Goal: Task Accomplishment & Management: Manage account settings

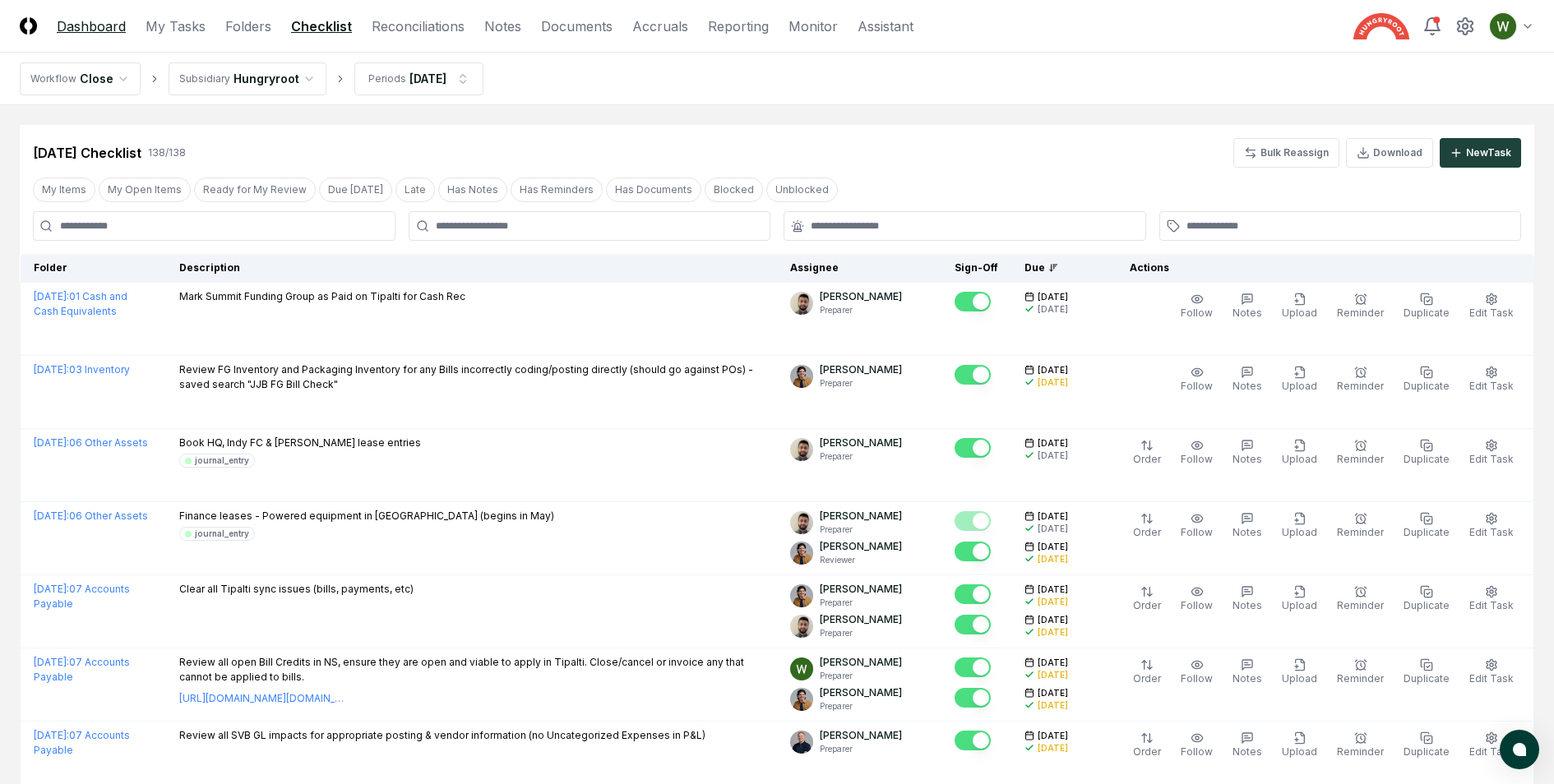
click at [81, 24] on link "Dashboard" at bounding box center [91, 26] width 69 height 20
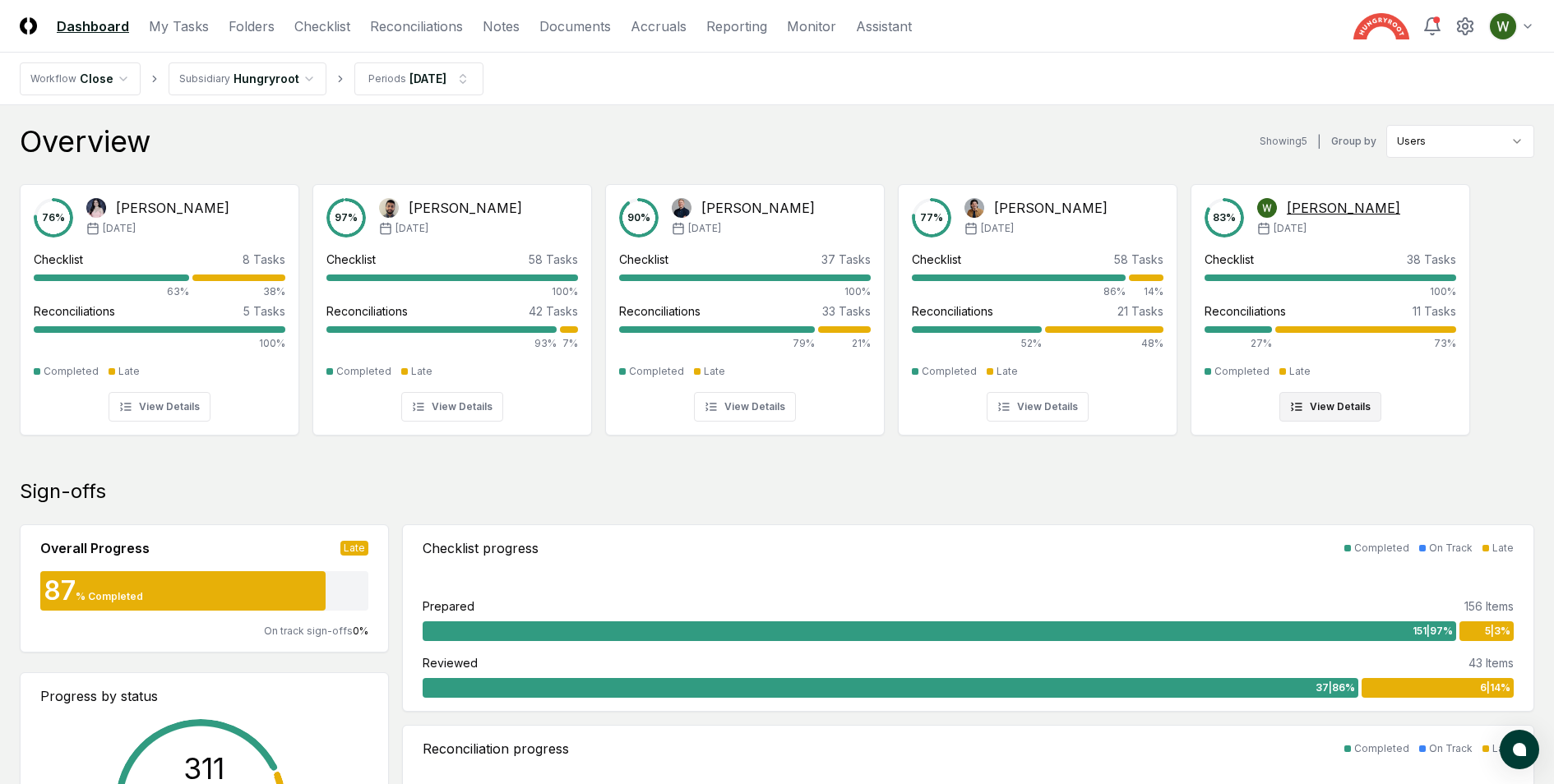
click at [1262, 329] on div at bounding box center [1238, 330] width 68 height 7
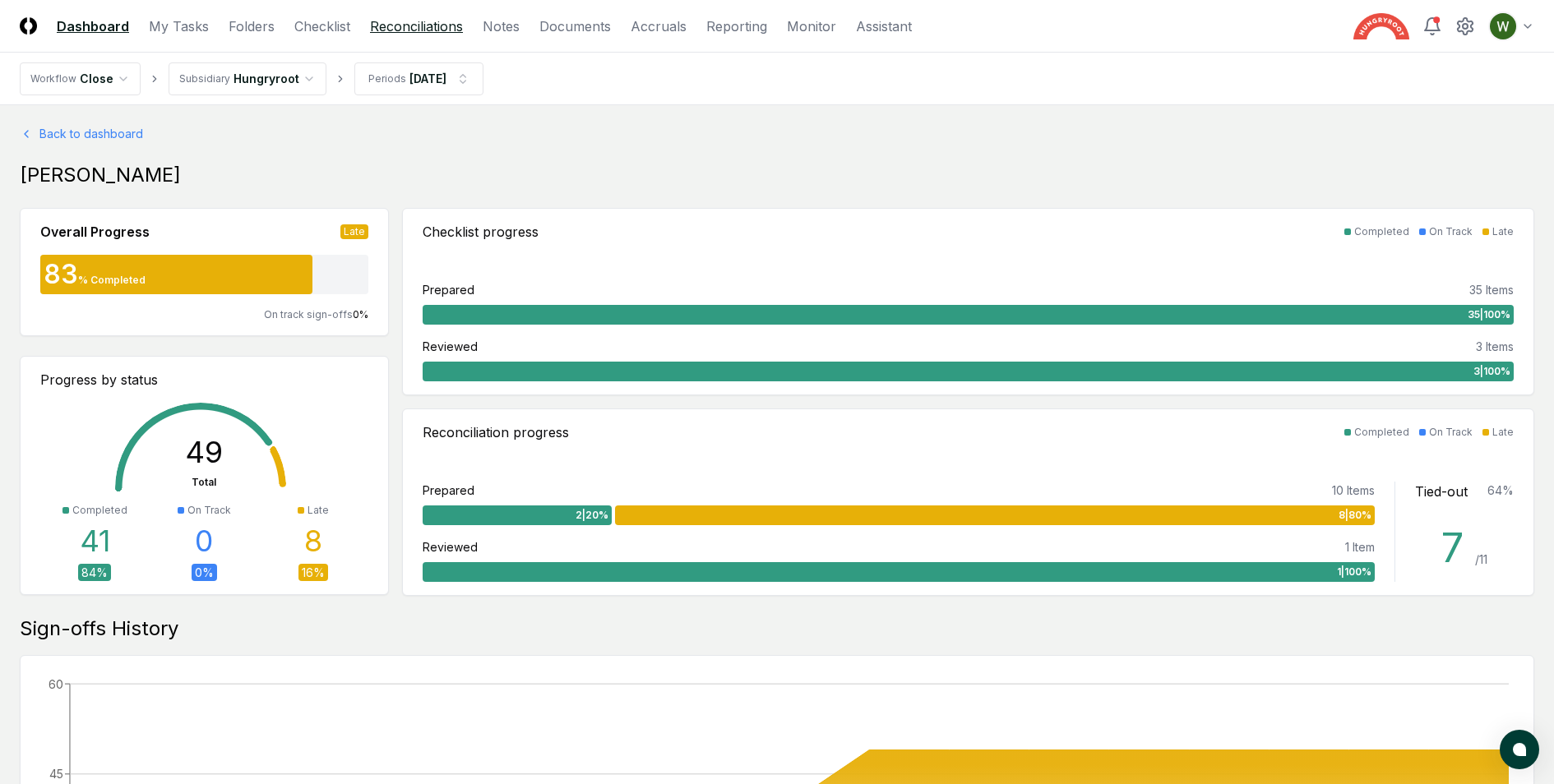
click at [399, 34] on link "Reconciliations" at bounding box center [416, 26] width 93 height 20
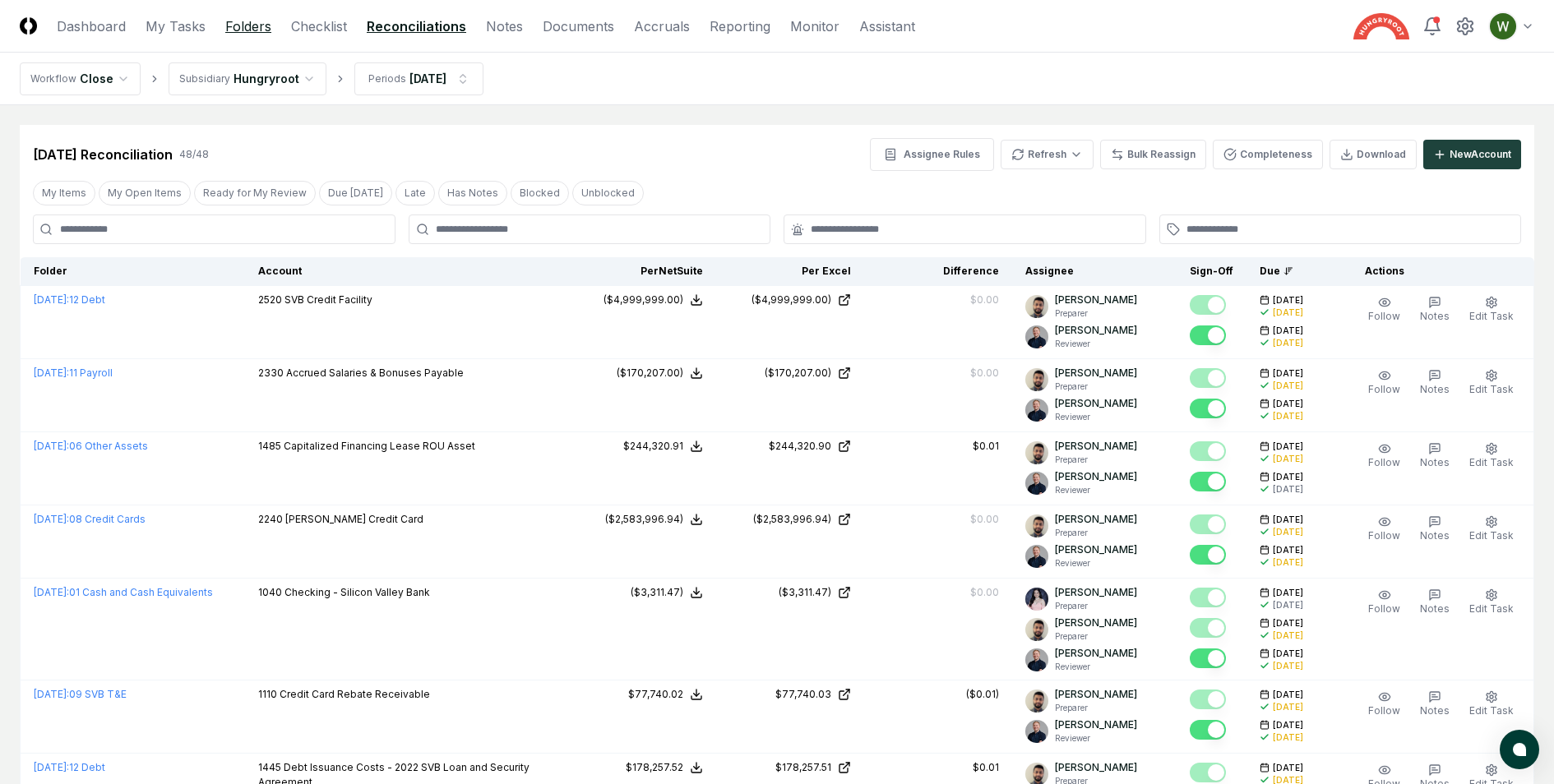
click at [235, 27] on link "Folders" at bounding box center [248, 26] width 46 height 20
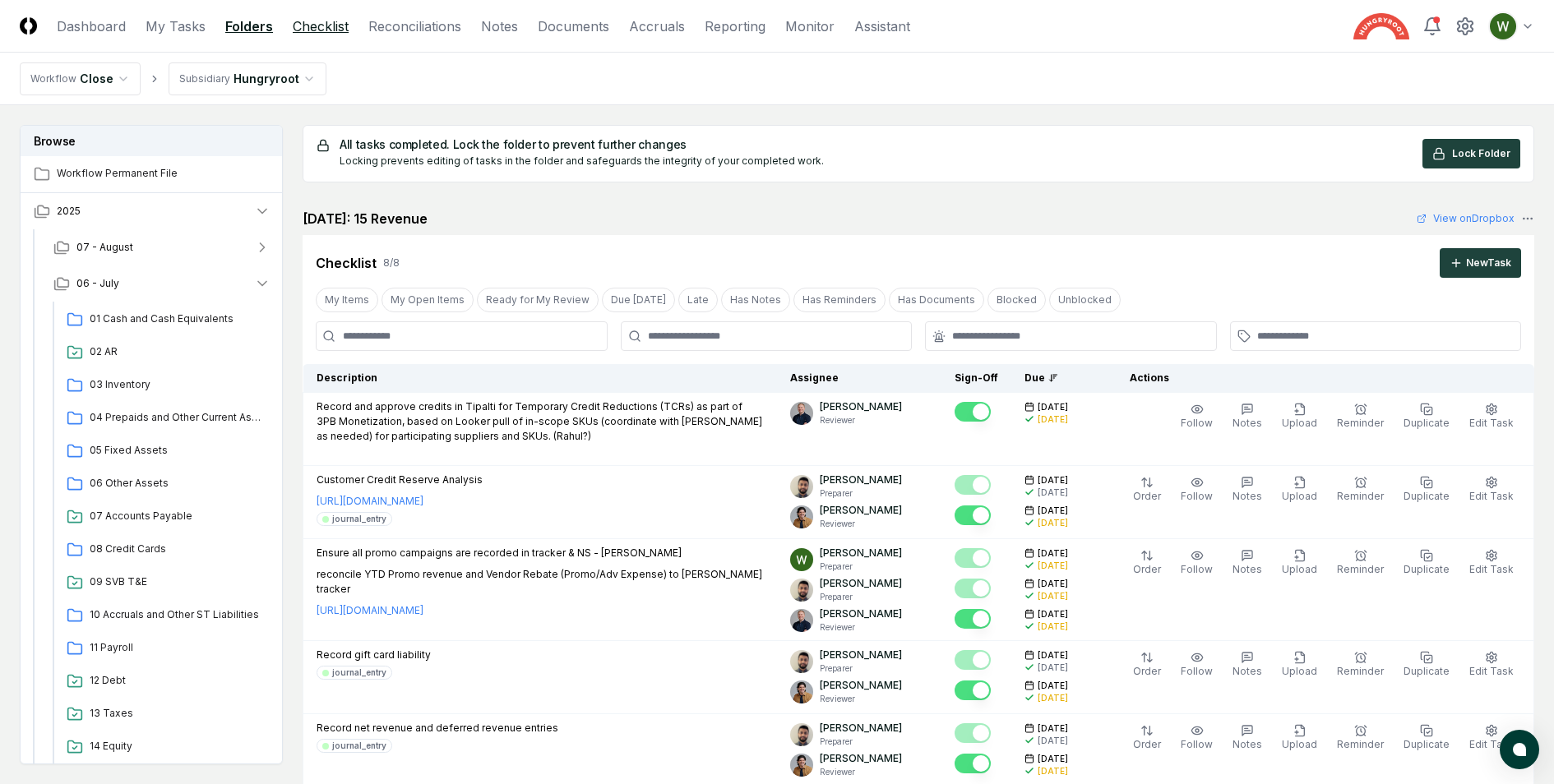
click at [336, 23] on link "Checklist" at bounding box center [320, 26] width 56 height 20
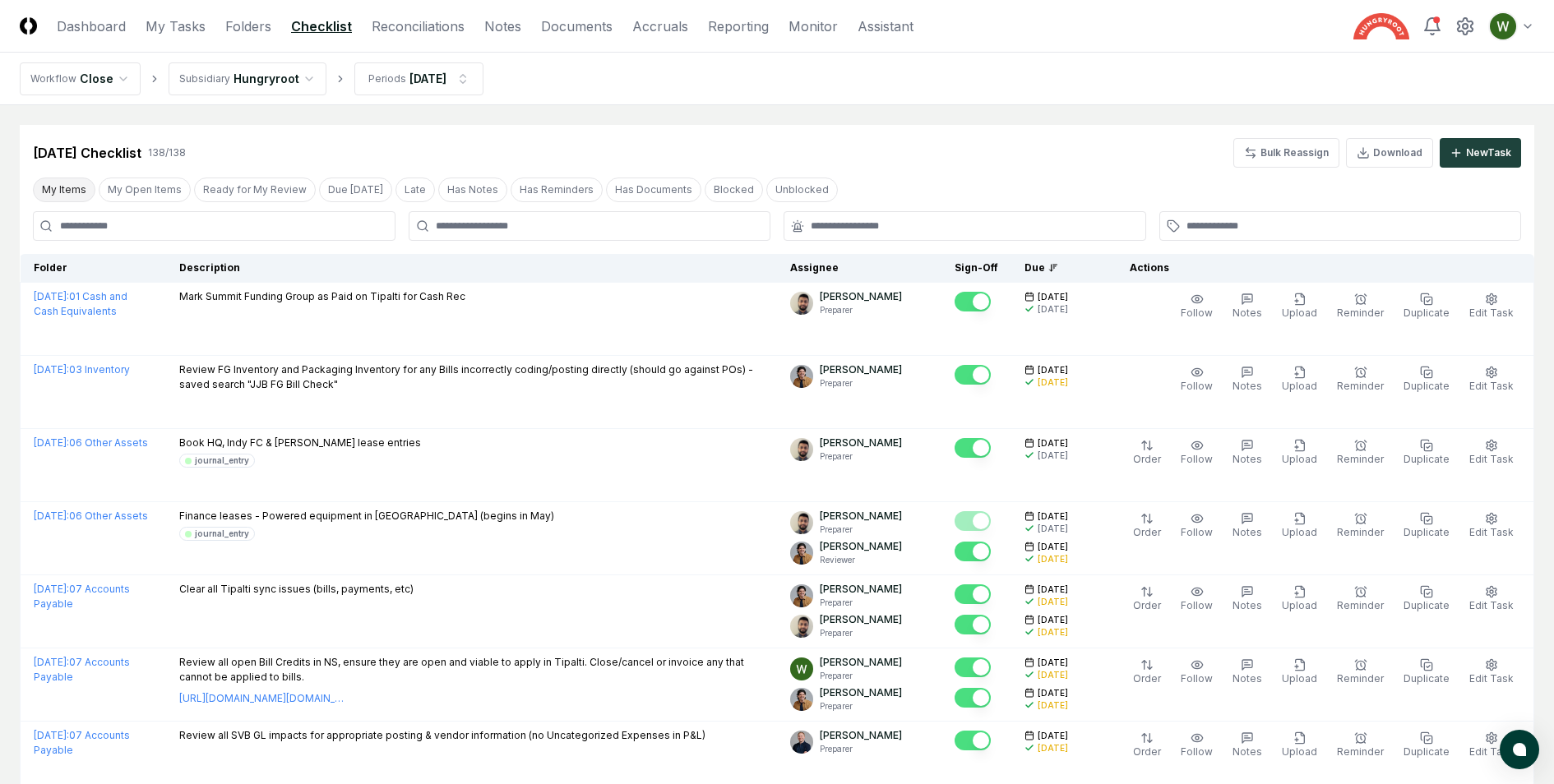
click at [77, 190] on button "My Items" at bounding box center [63, 189] width 63 height 25
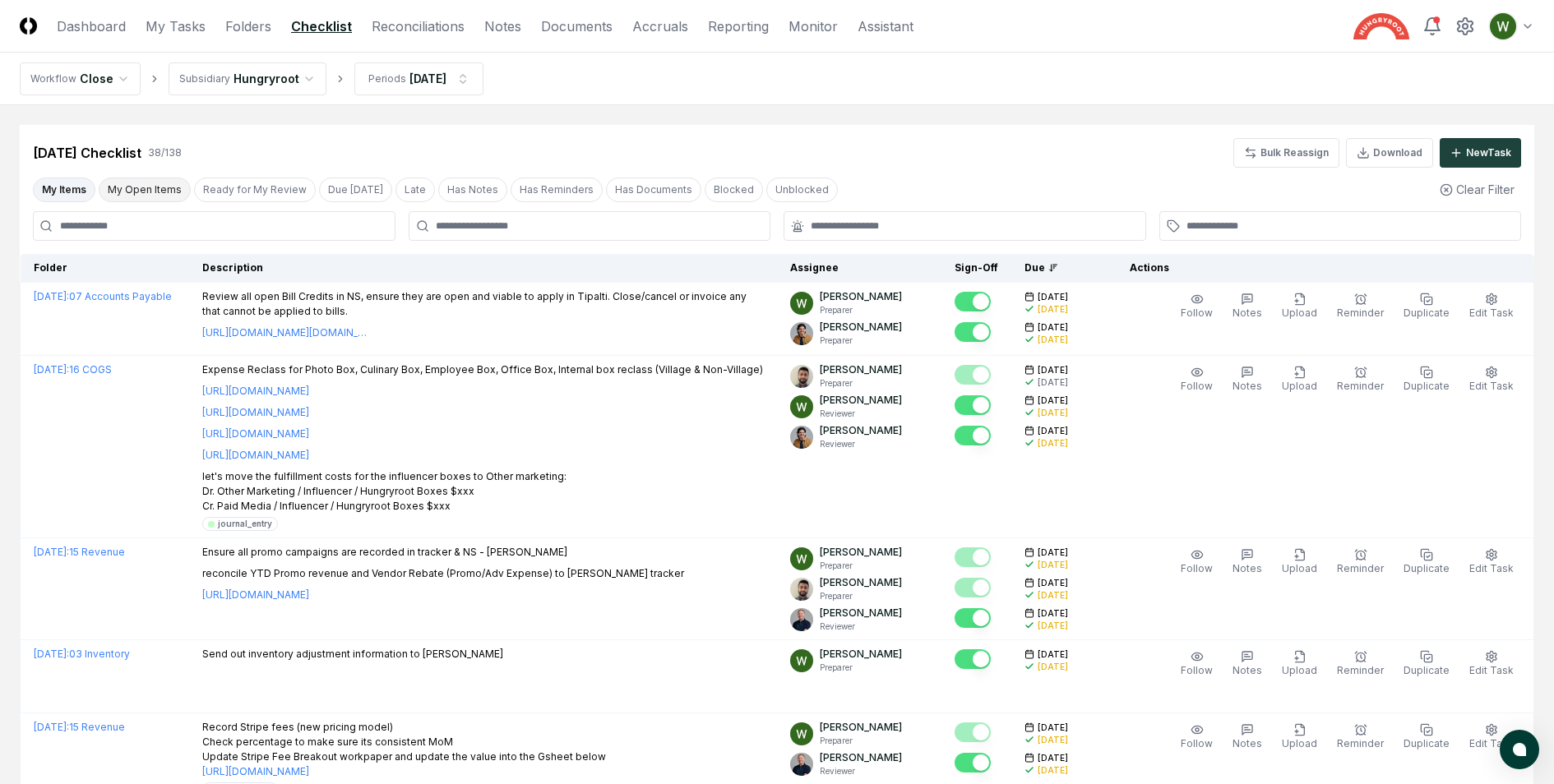
click at [129, 192] on button "My Open Items" at bounding box center [145, 189] width 92 height 25
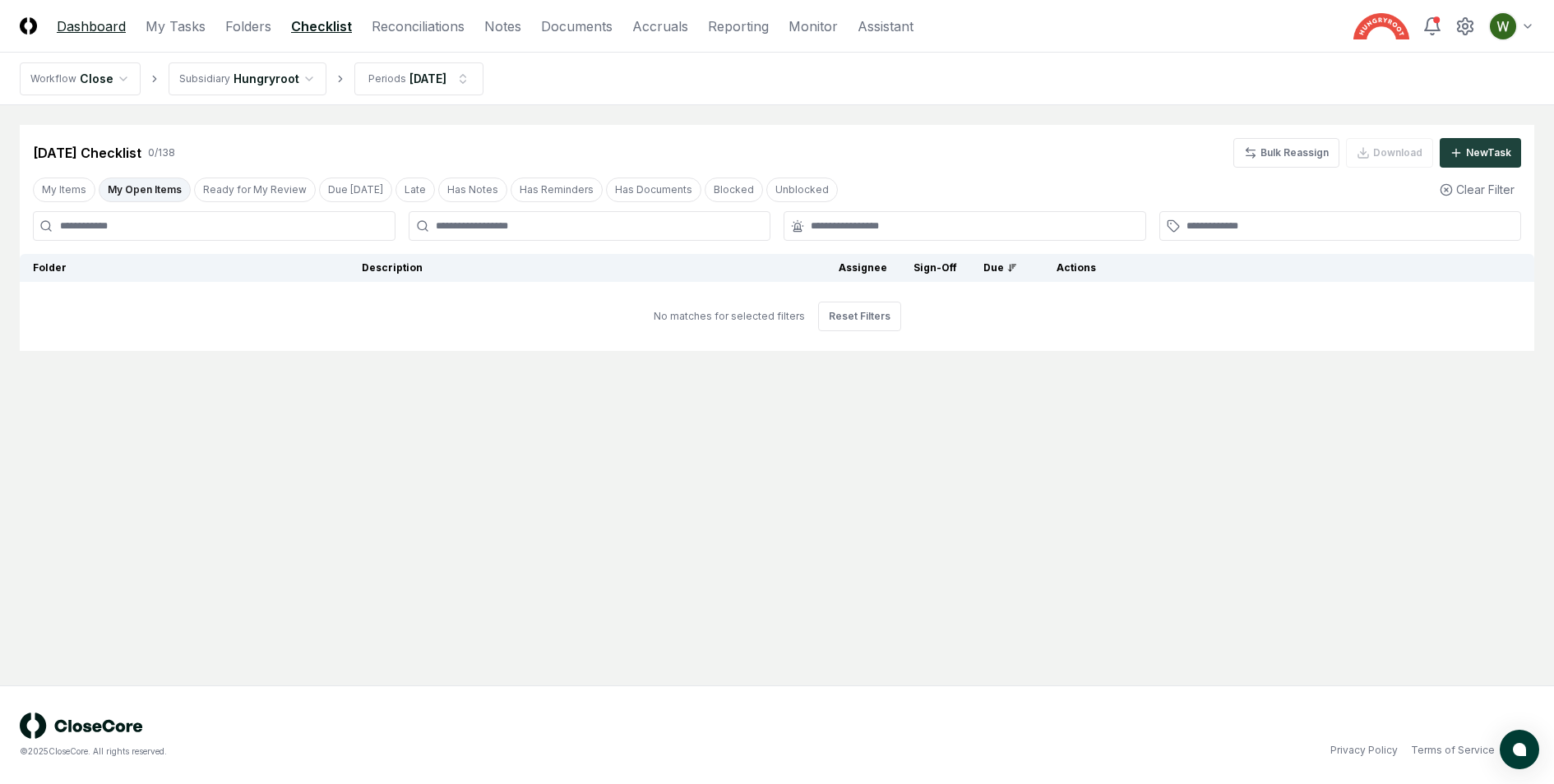
click at [98, 30] on link "Dashboard" at bounding box center [91, 26] width 69 height 20
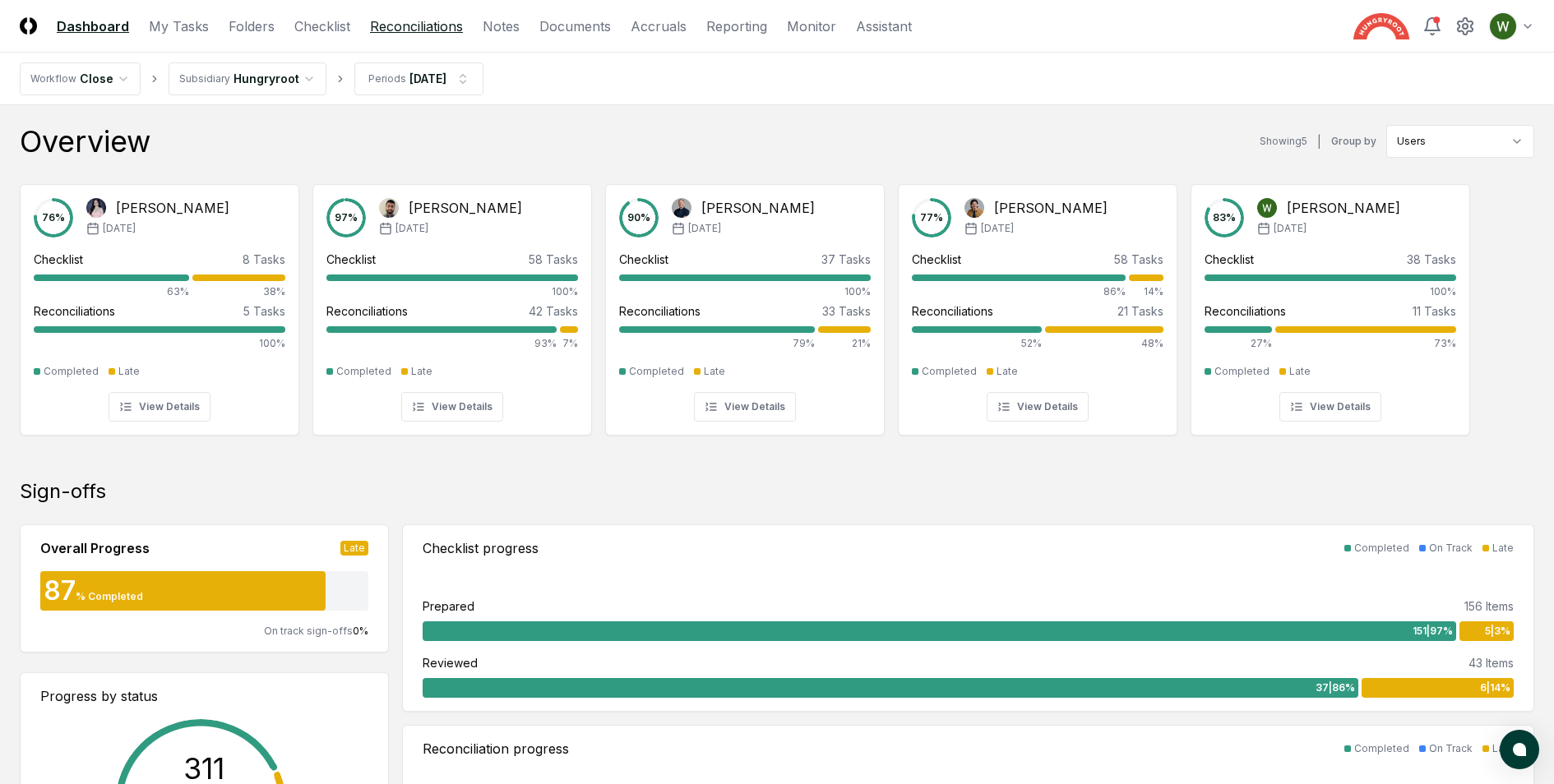
click at [385, 27] on link "Reconciliations" at bounding box center [416, 26] width 93 height 20
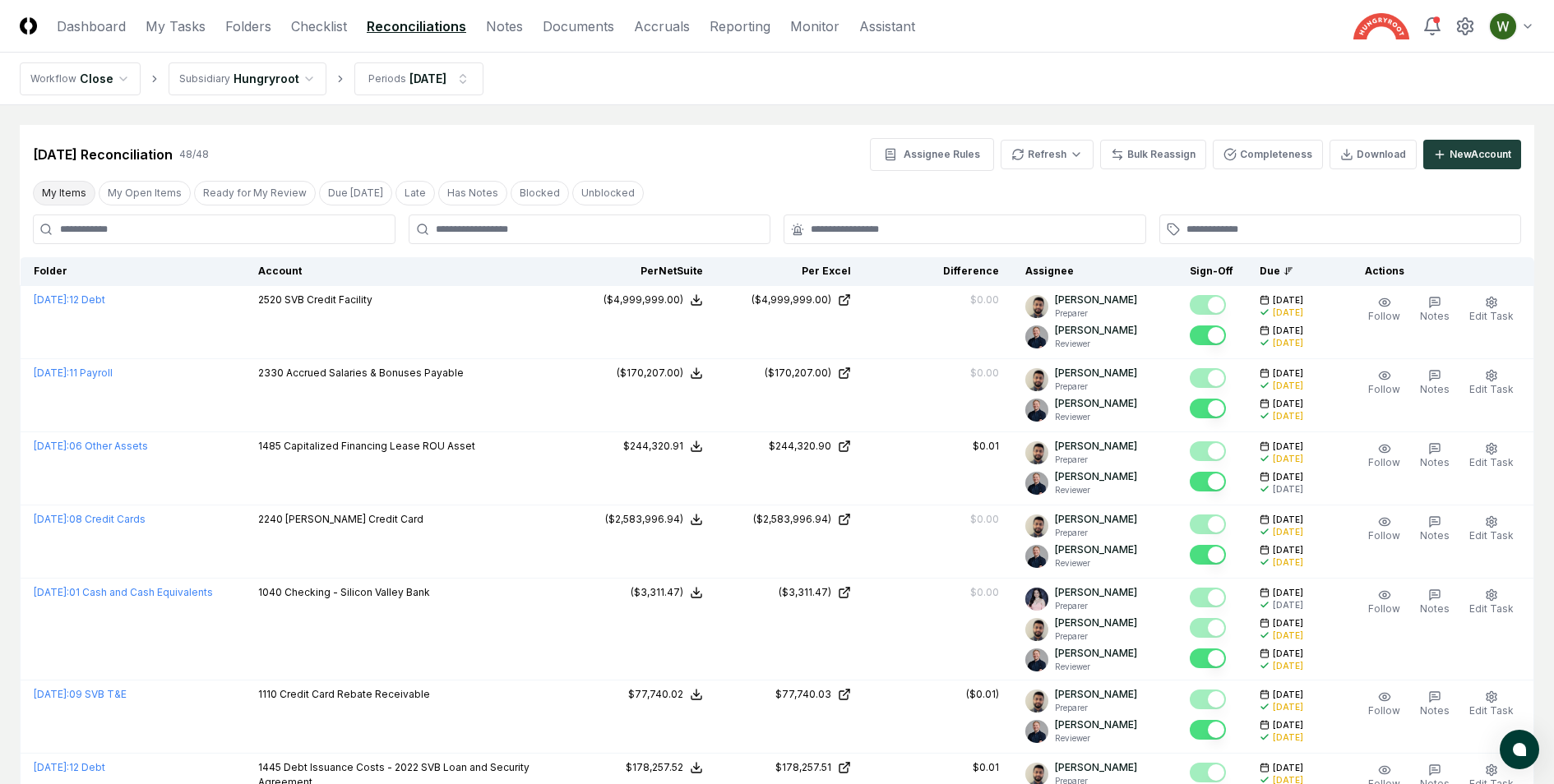
click at [69, 194] on button "My Items" at bounding box center [63, 193] width 63 height 25
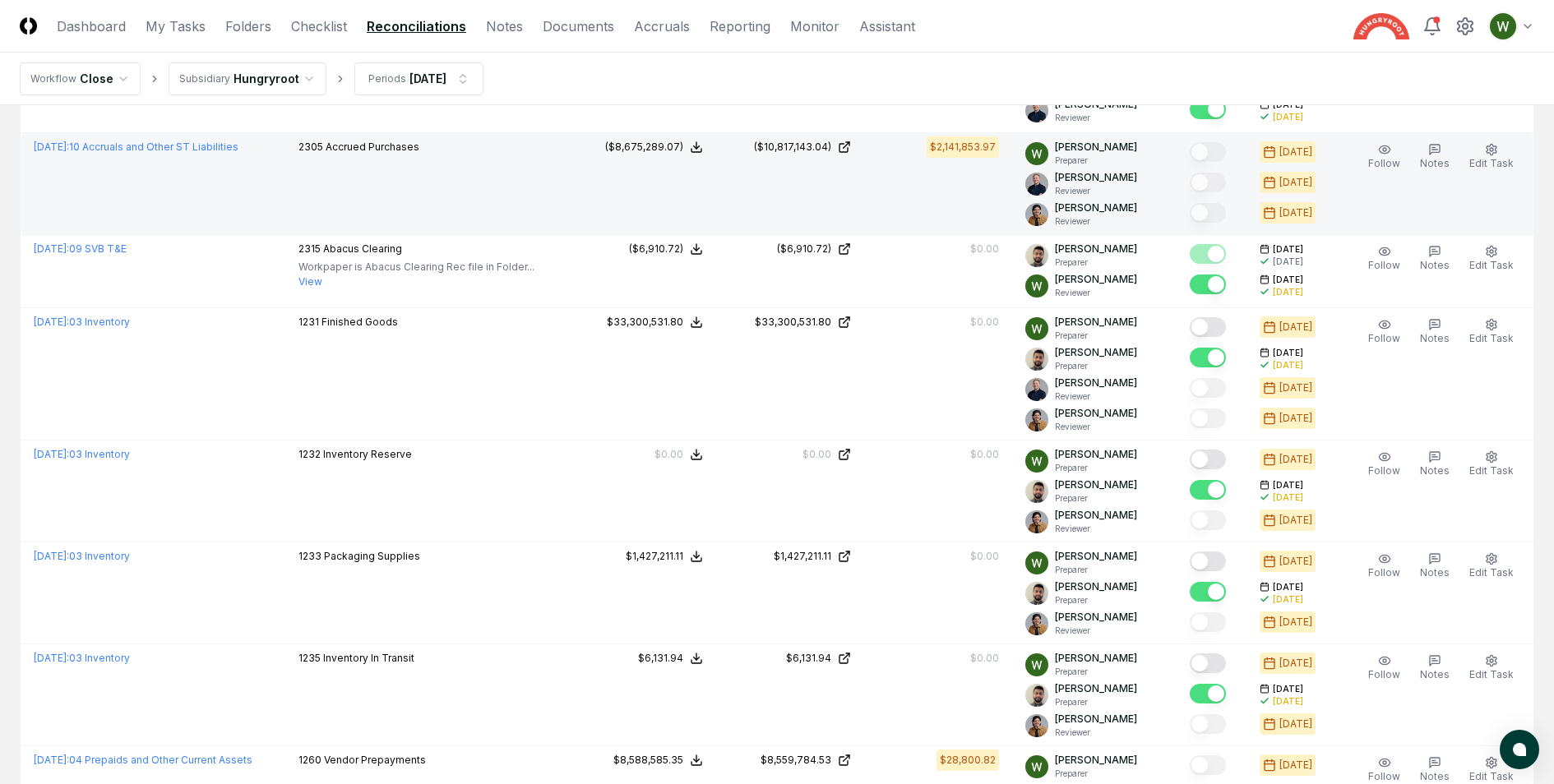
scroll to position [297, 0]
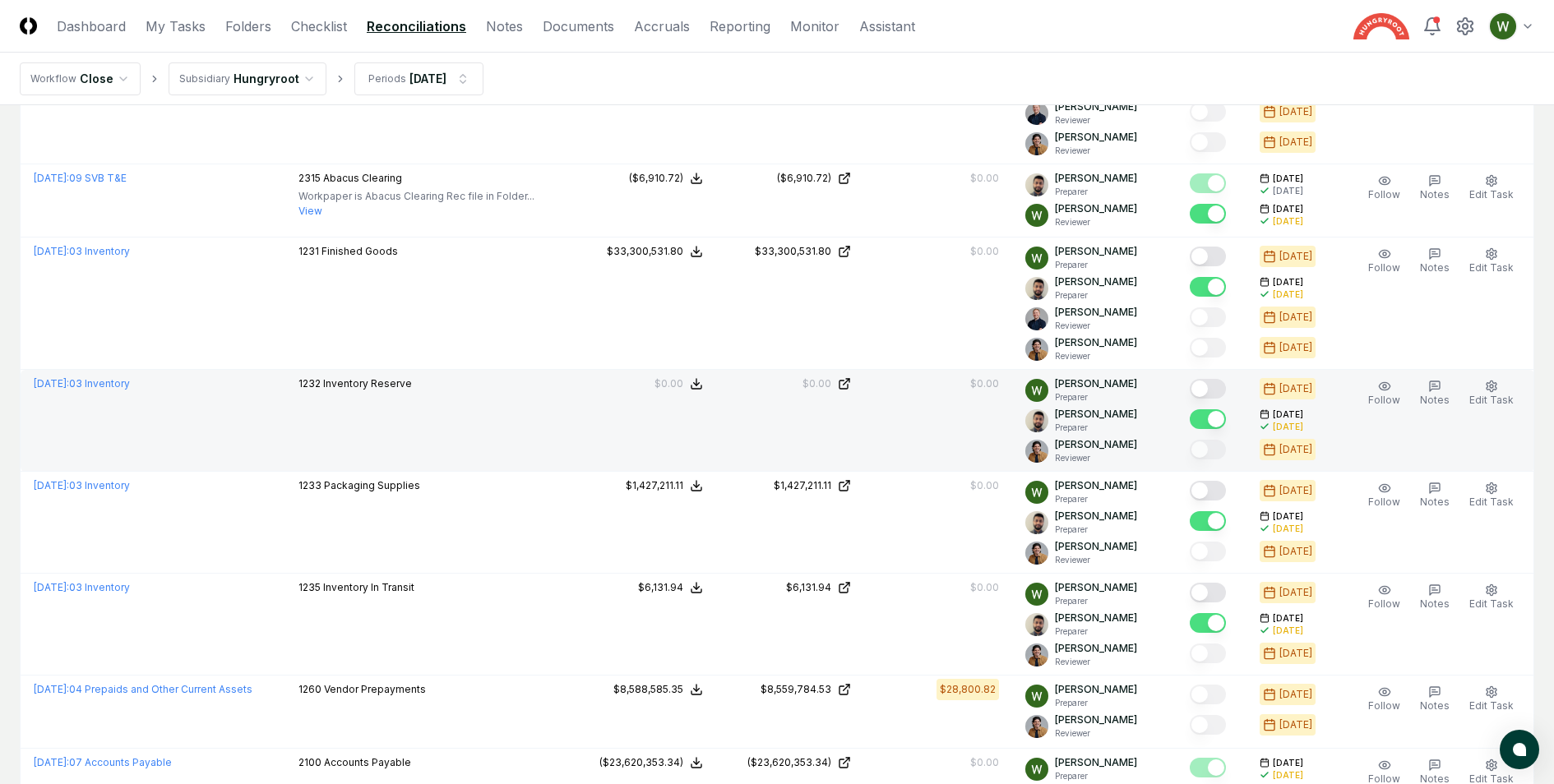
click at [1209, 386] on button "Mark complete" at bounding box center [1208, 389] width 36 height 20
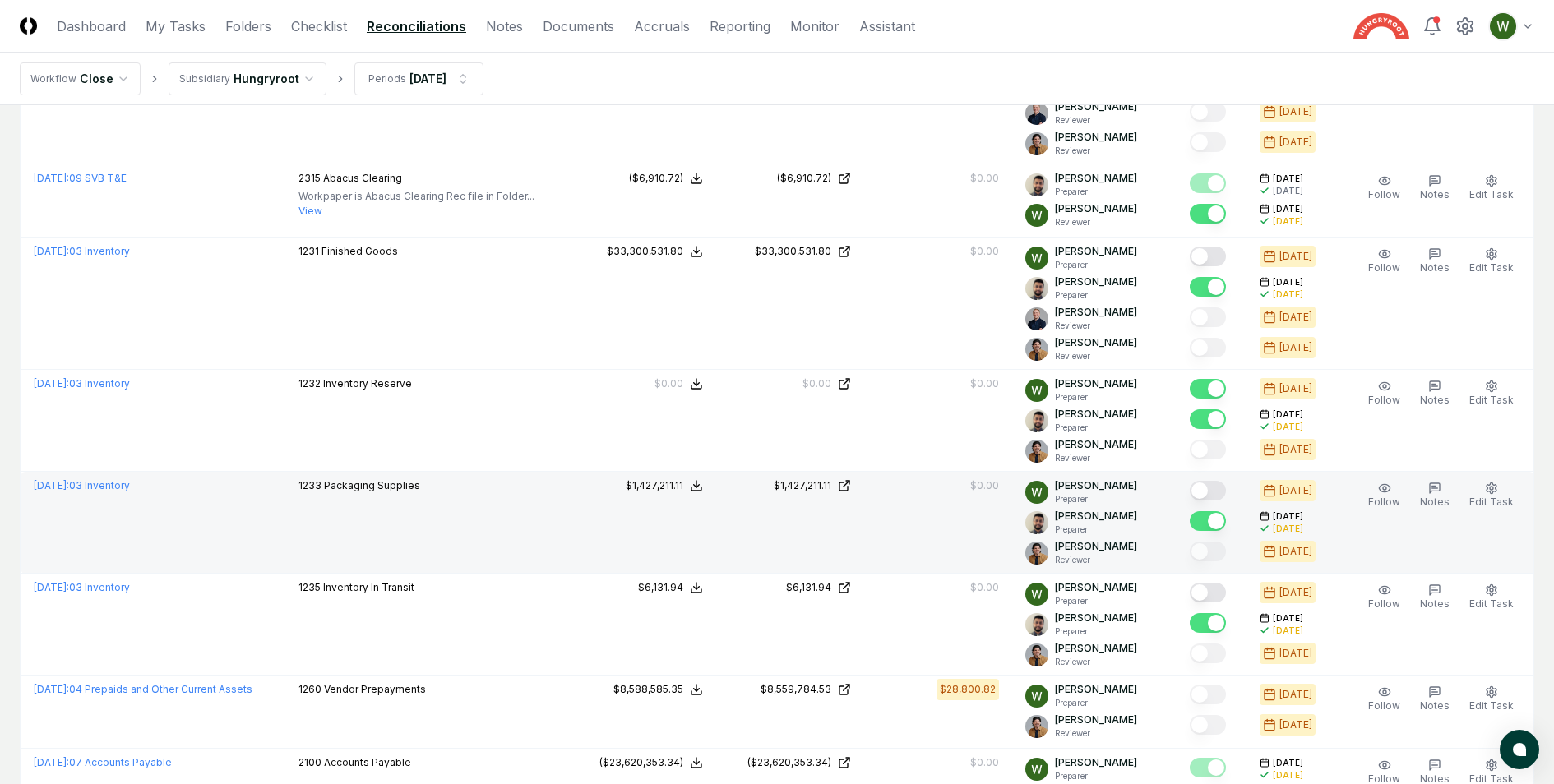
click at [1216, 489] on button "Mark complete" at bounding box center [1208, 490] width 36 height 20
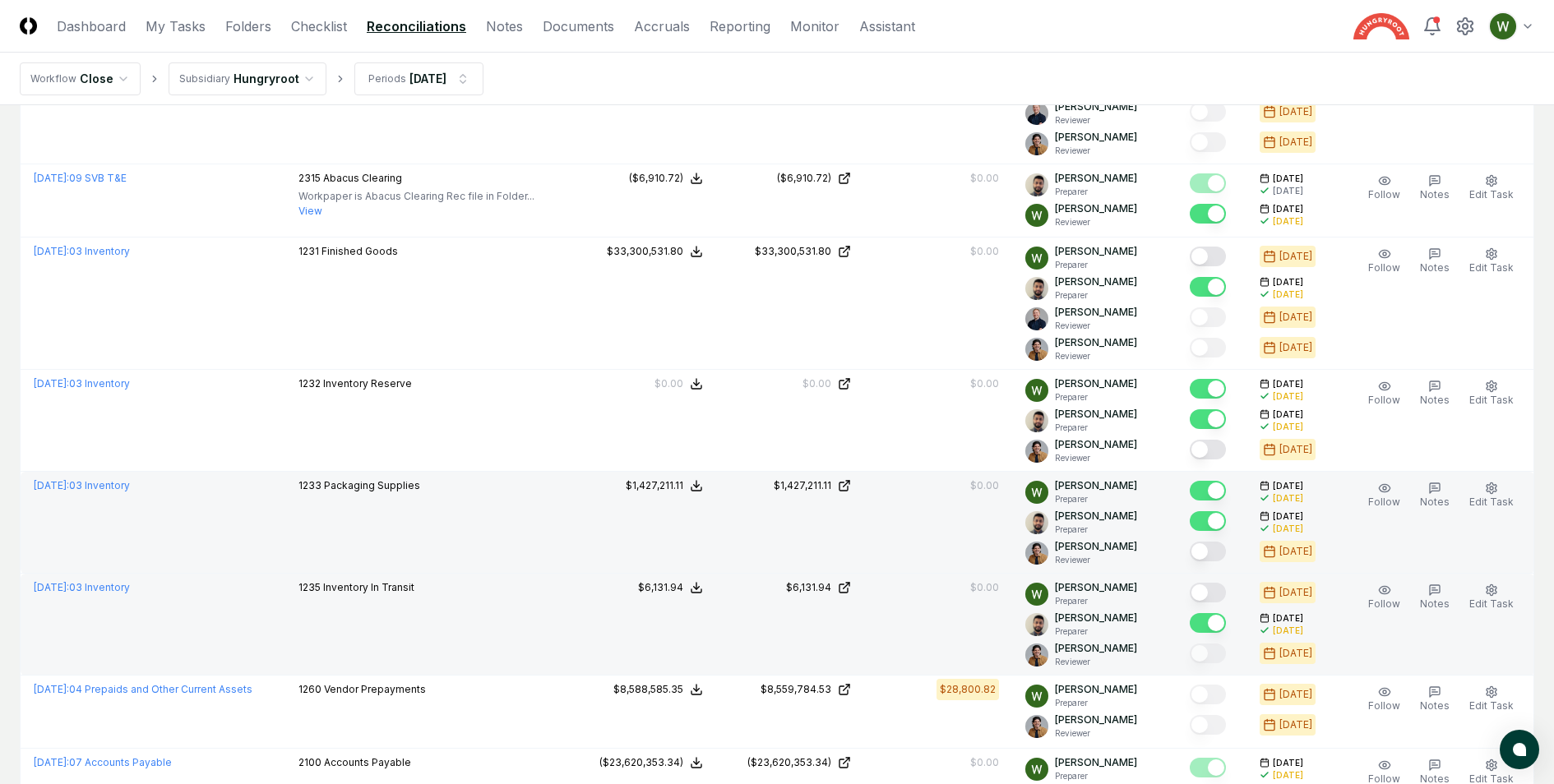
click at [1212, 591] on button "Mark complete" at bounding box center [1208, 592] width 36 height 20
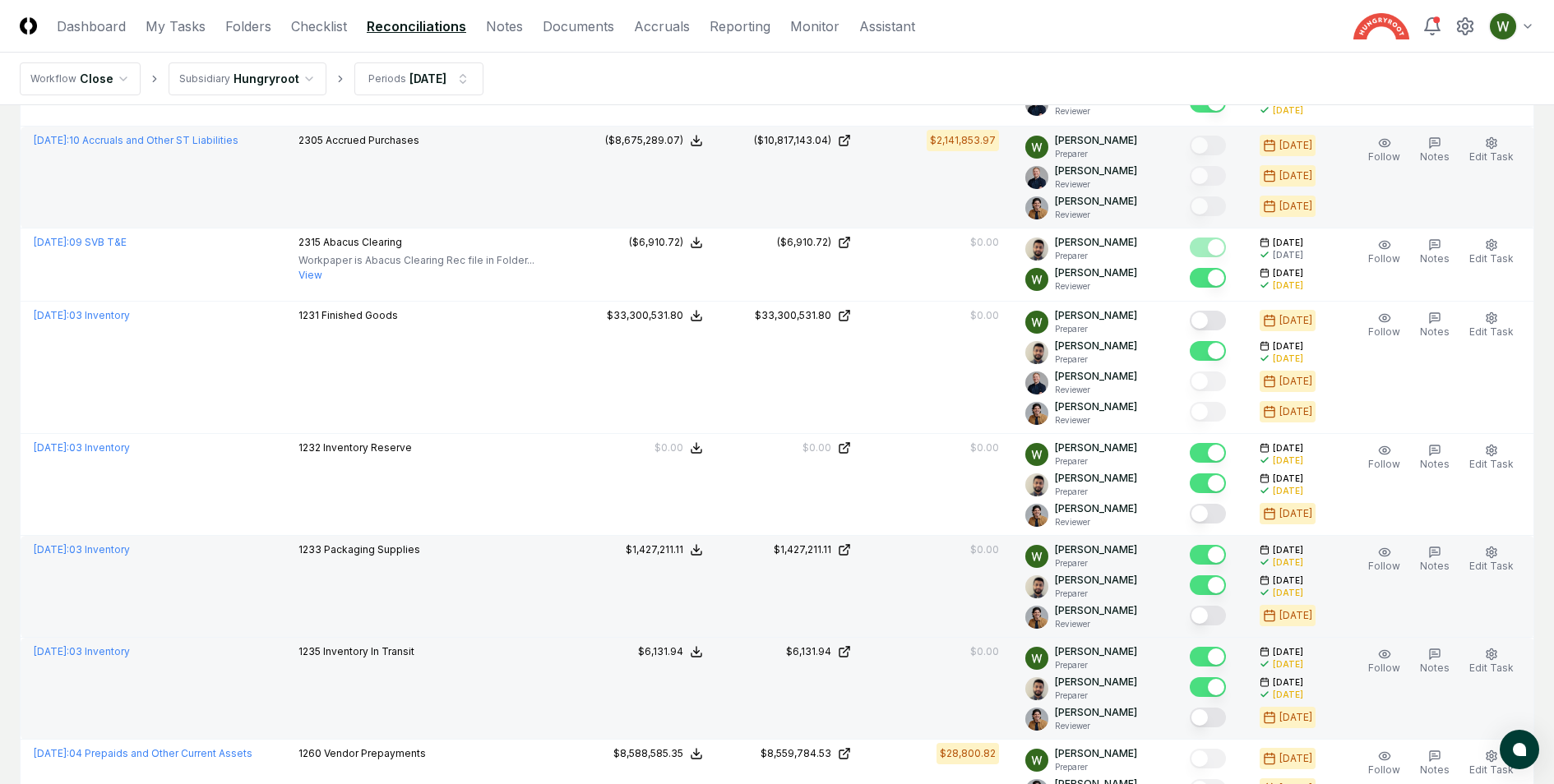
scroll to position [0, 0]
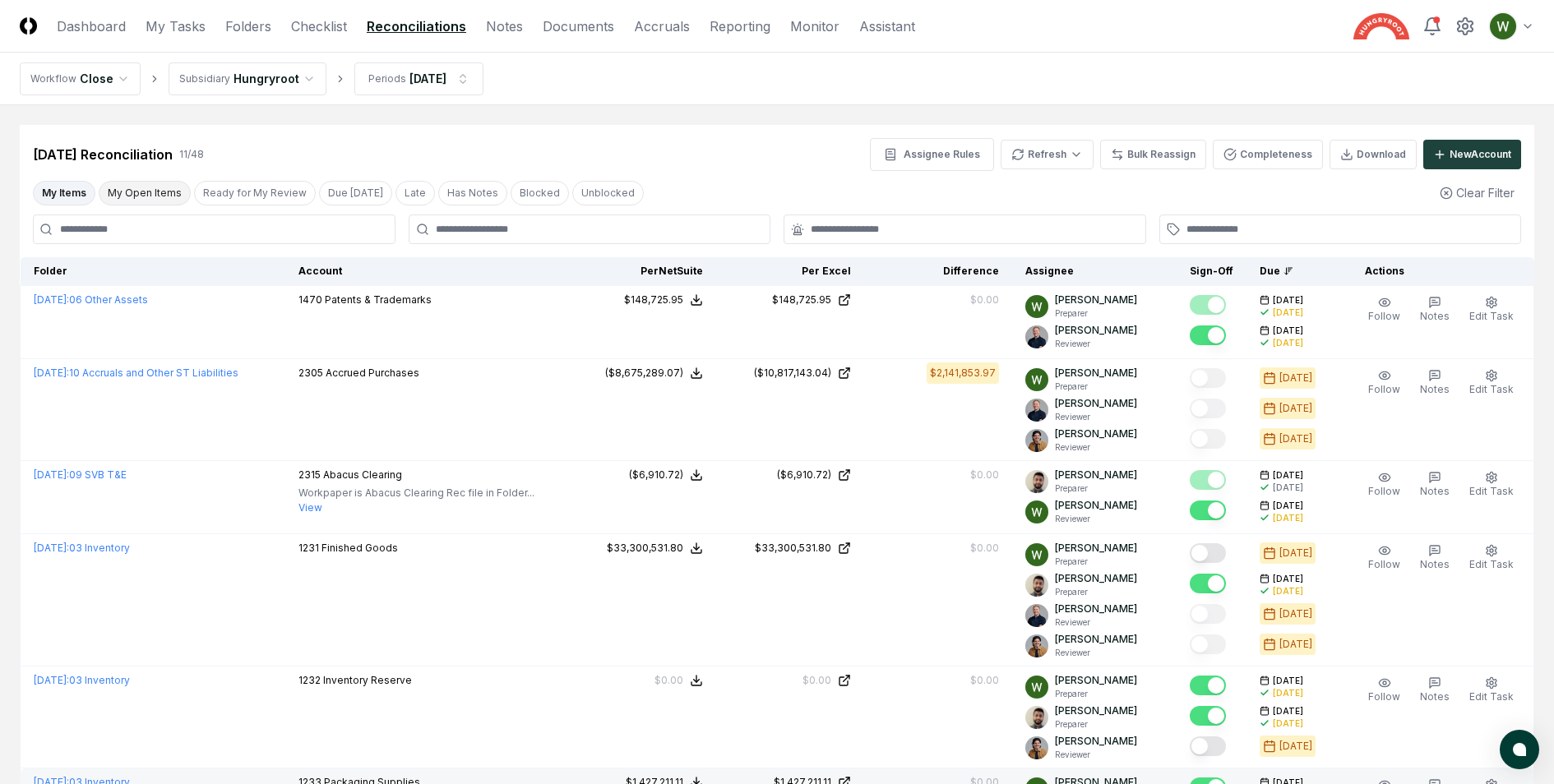
click at [143, 190] on button "My Open Items" at bounding box center [145, 193] width 92 height 25
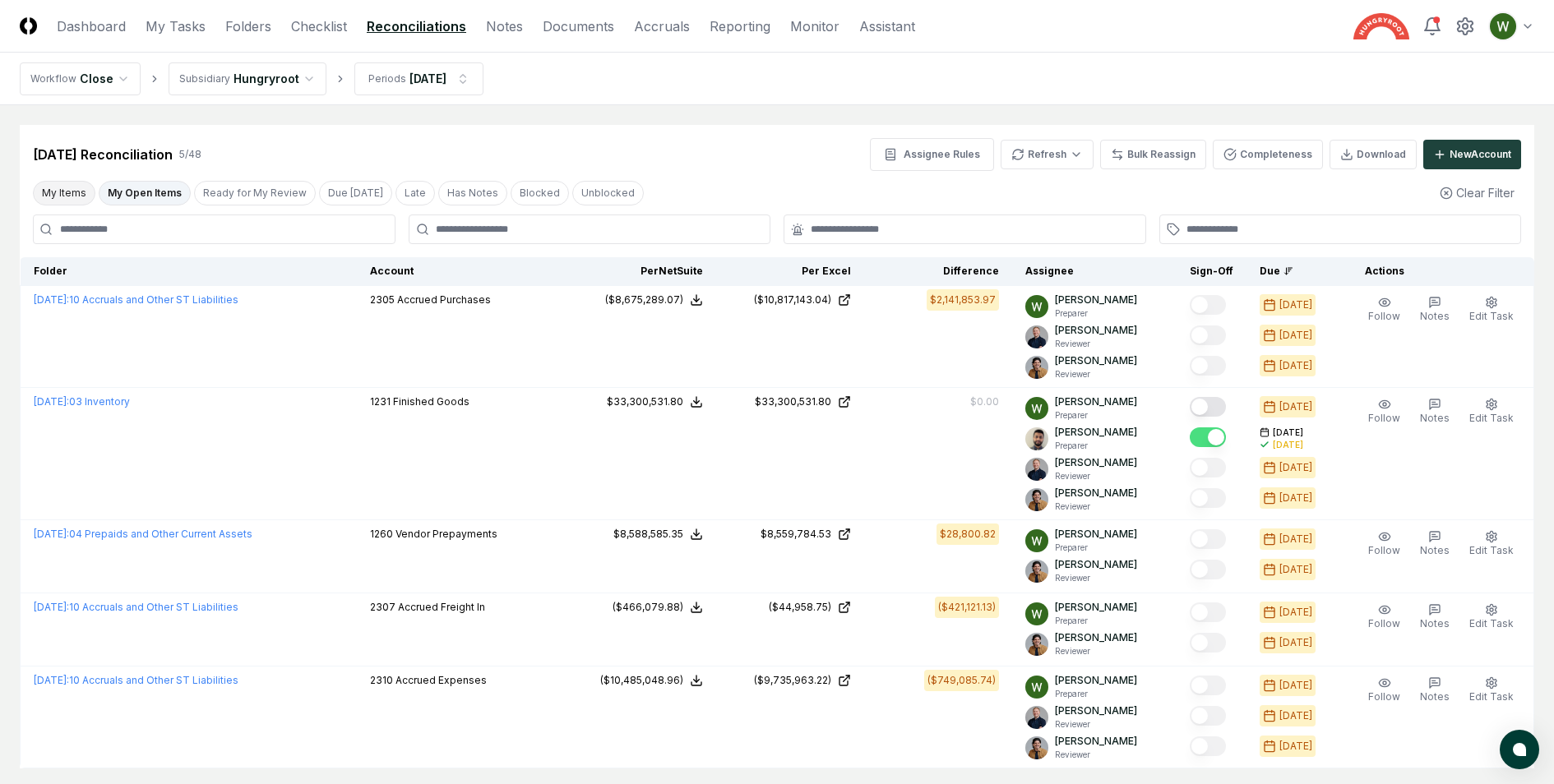
click at [51, 196] on button "My Items" at bounding box center [63, 193] width 63 height 25
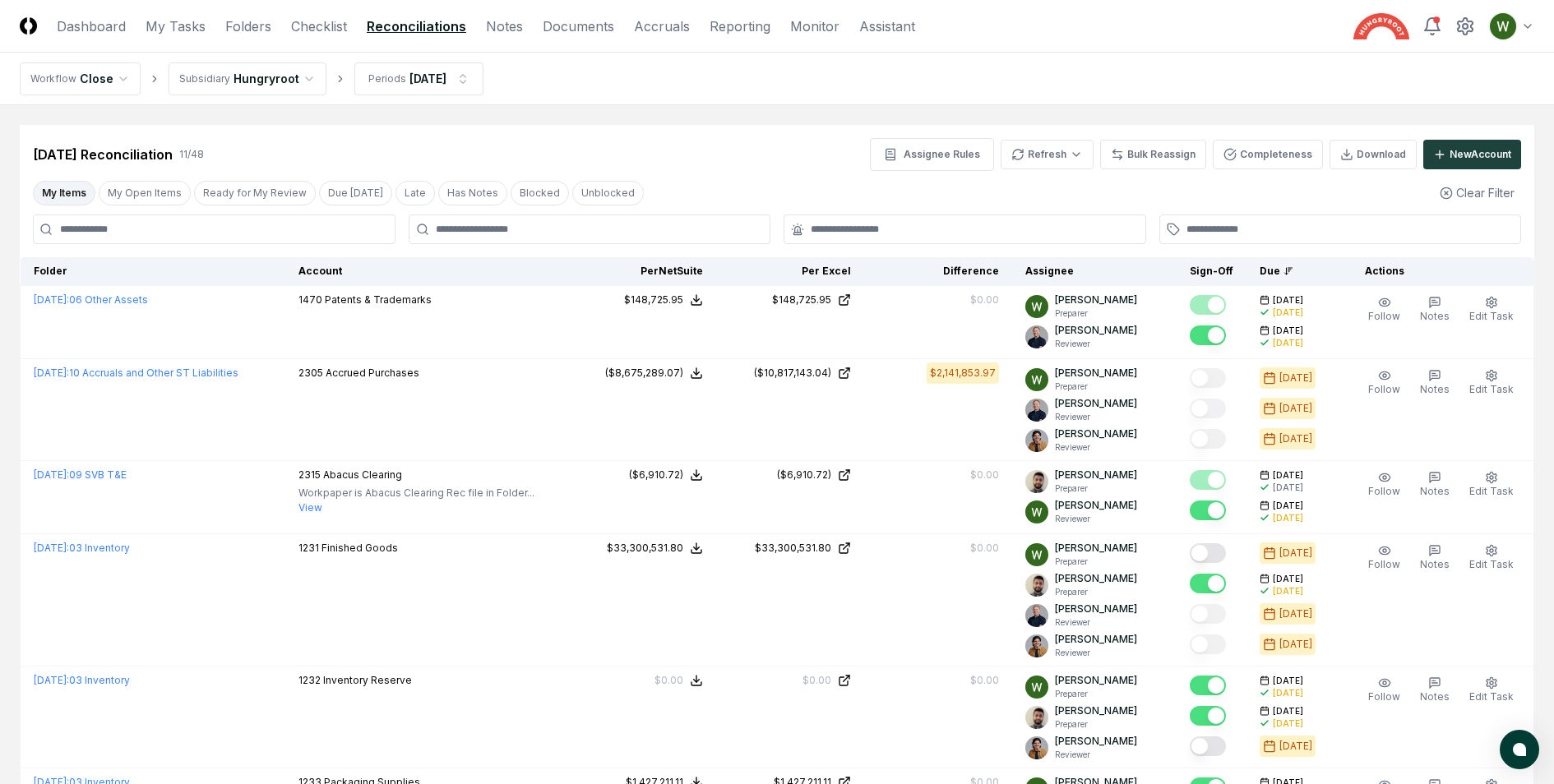
click at [51, 196] on button "My Items" at bounding box center [63, 193] width 63 height 25
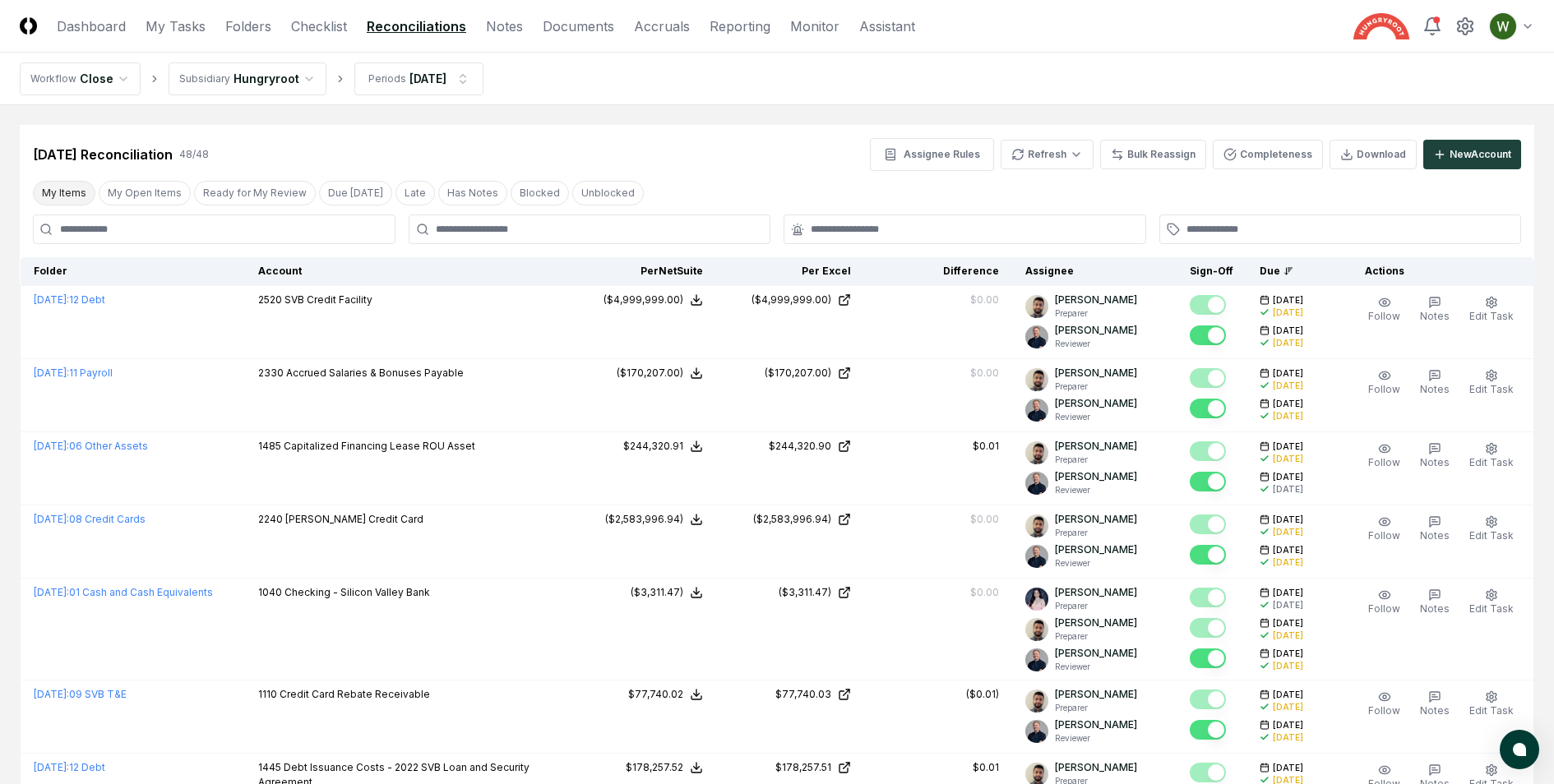
click at [80, 202] on button "My Items" at bounding box center [63, 193] width 63 height 25
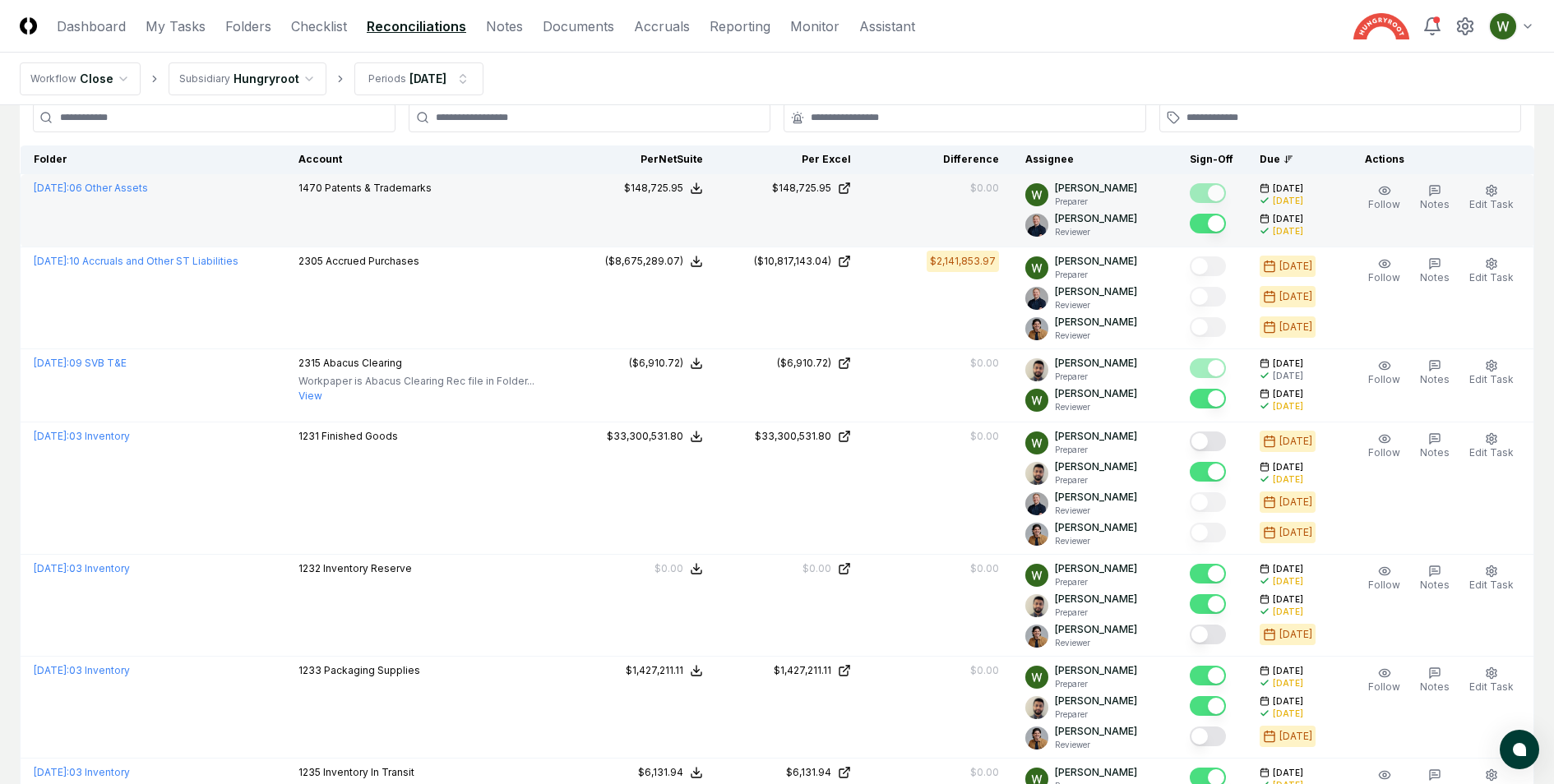
scroll to position [152, 0]
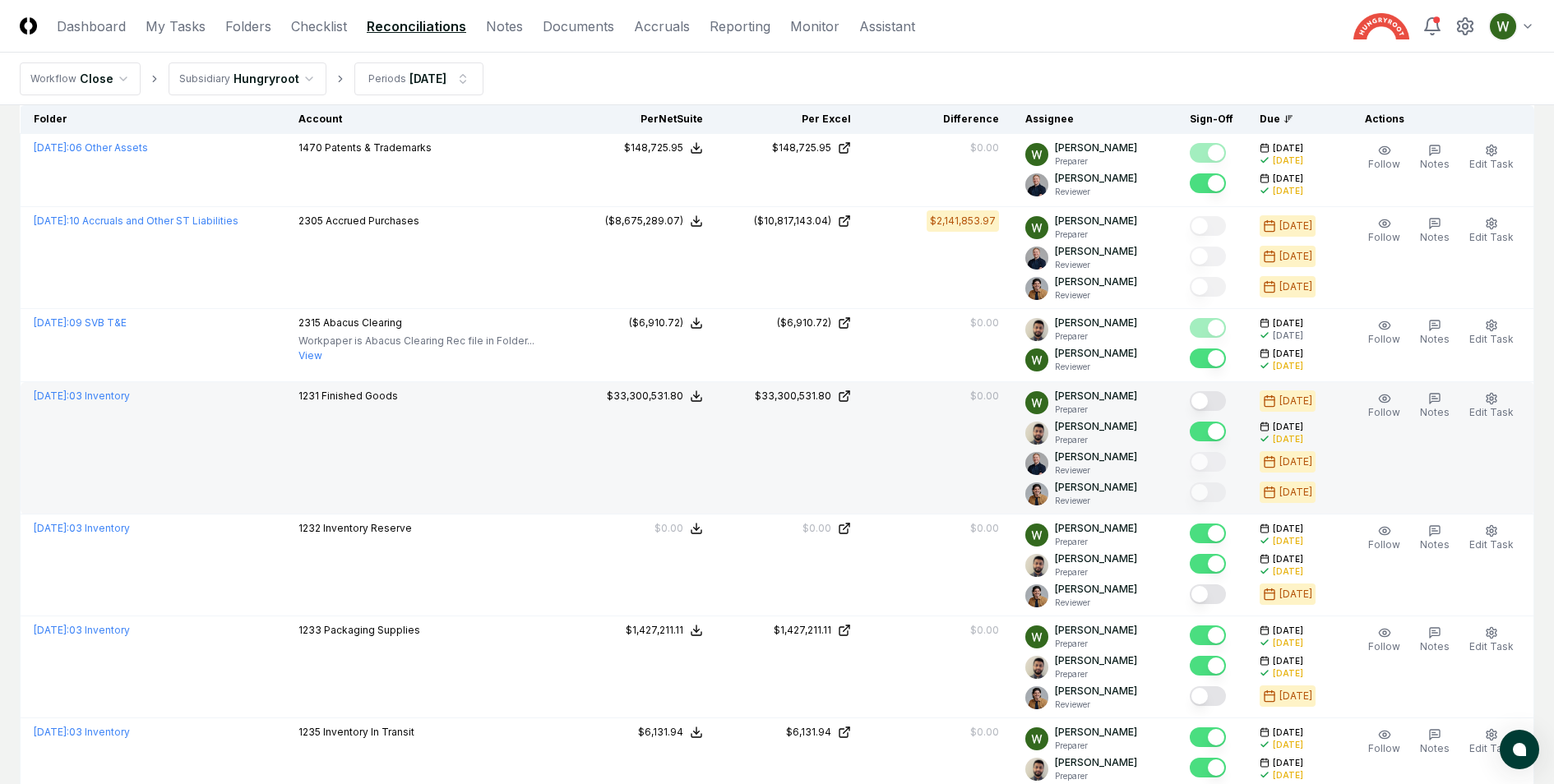
click at [1222, 395] on button "Mark complete" at bounding box center [1208, 401] width 36 height 20
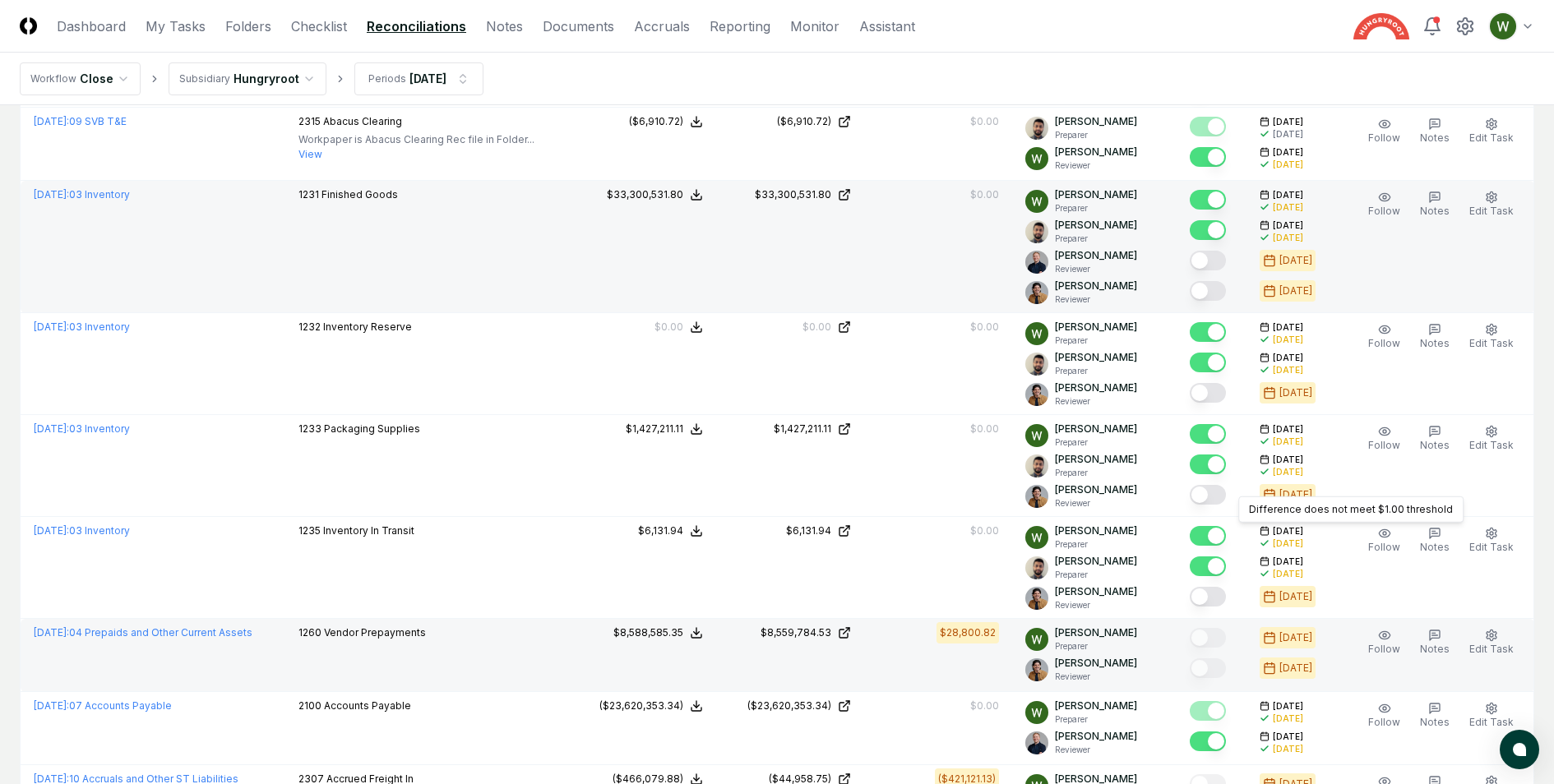
scroll to position [0, 0]
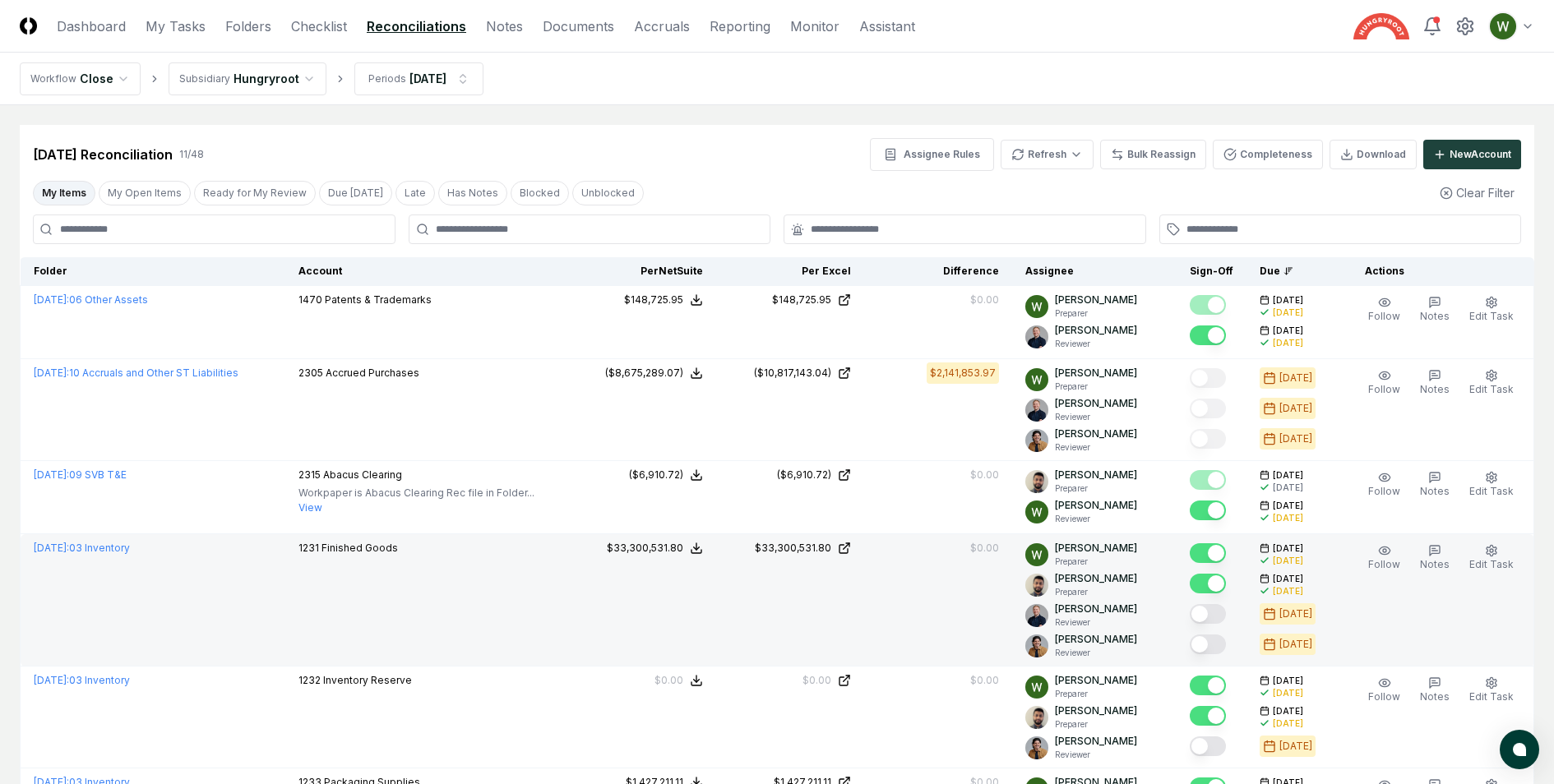
click at [74, 188] on button "My Items" at bounding box center [63, 193] width 63 height 25
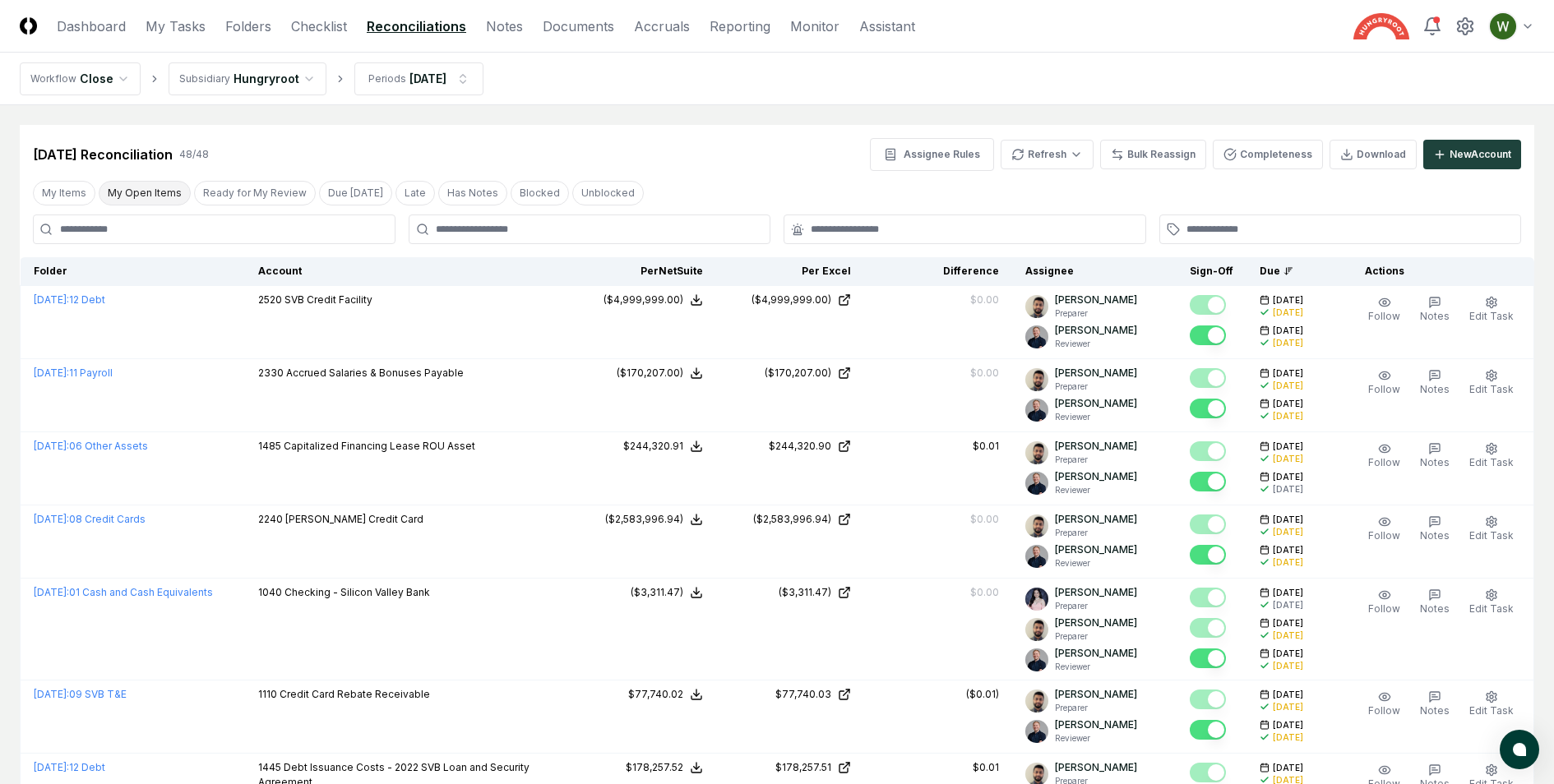
click at [118, 195] on button "My Open Items" at bounding box center [145, 193] width 92 height 25
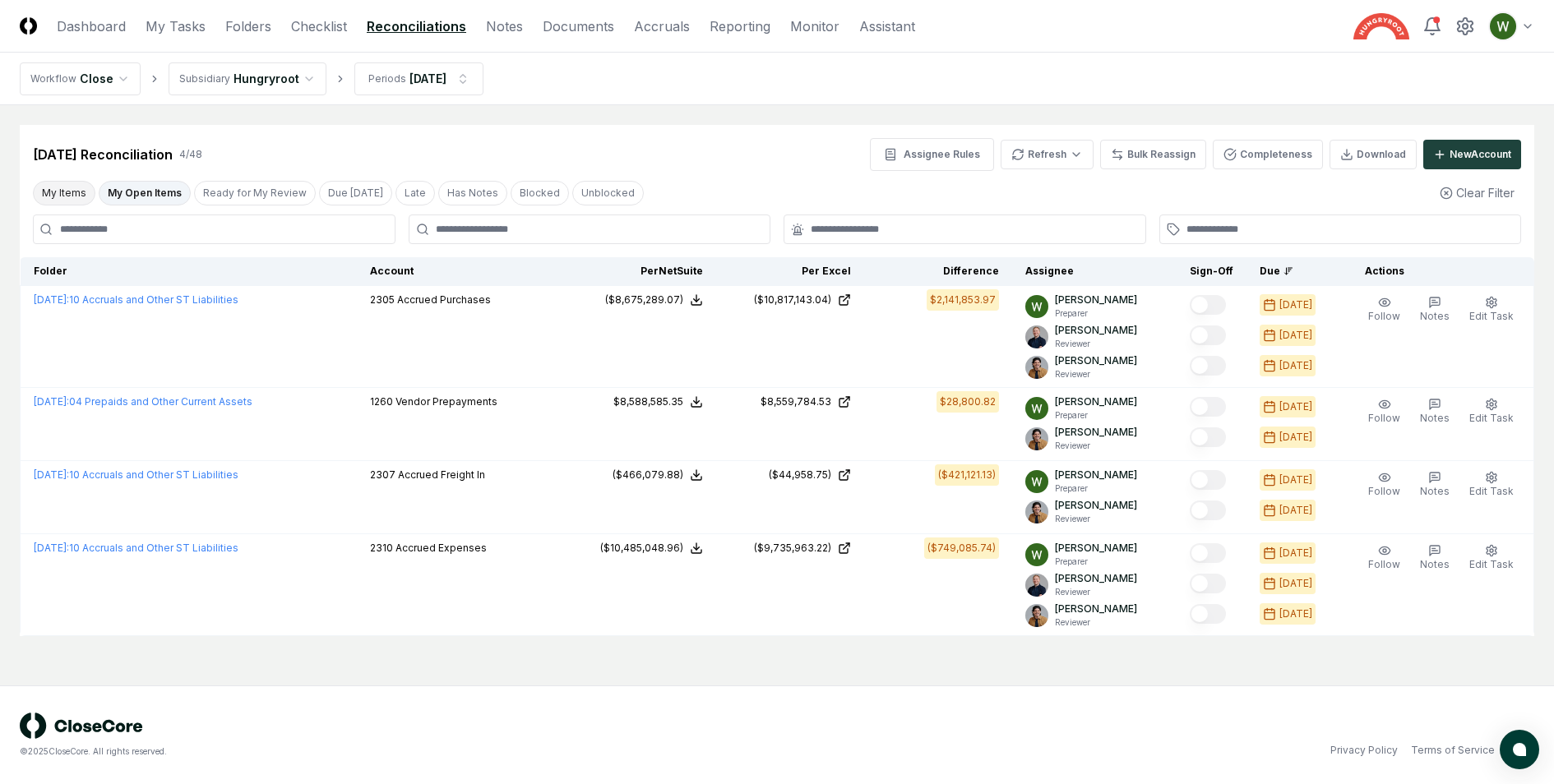
click at [73, 191] on button "My Items" at bounding box center [63, 193] width 63 height 25
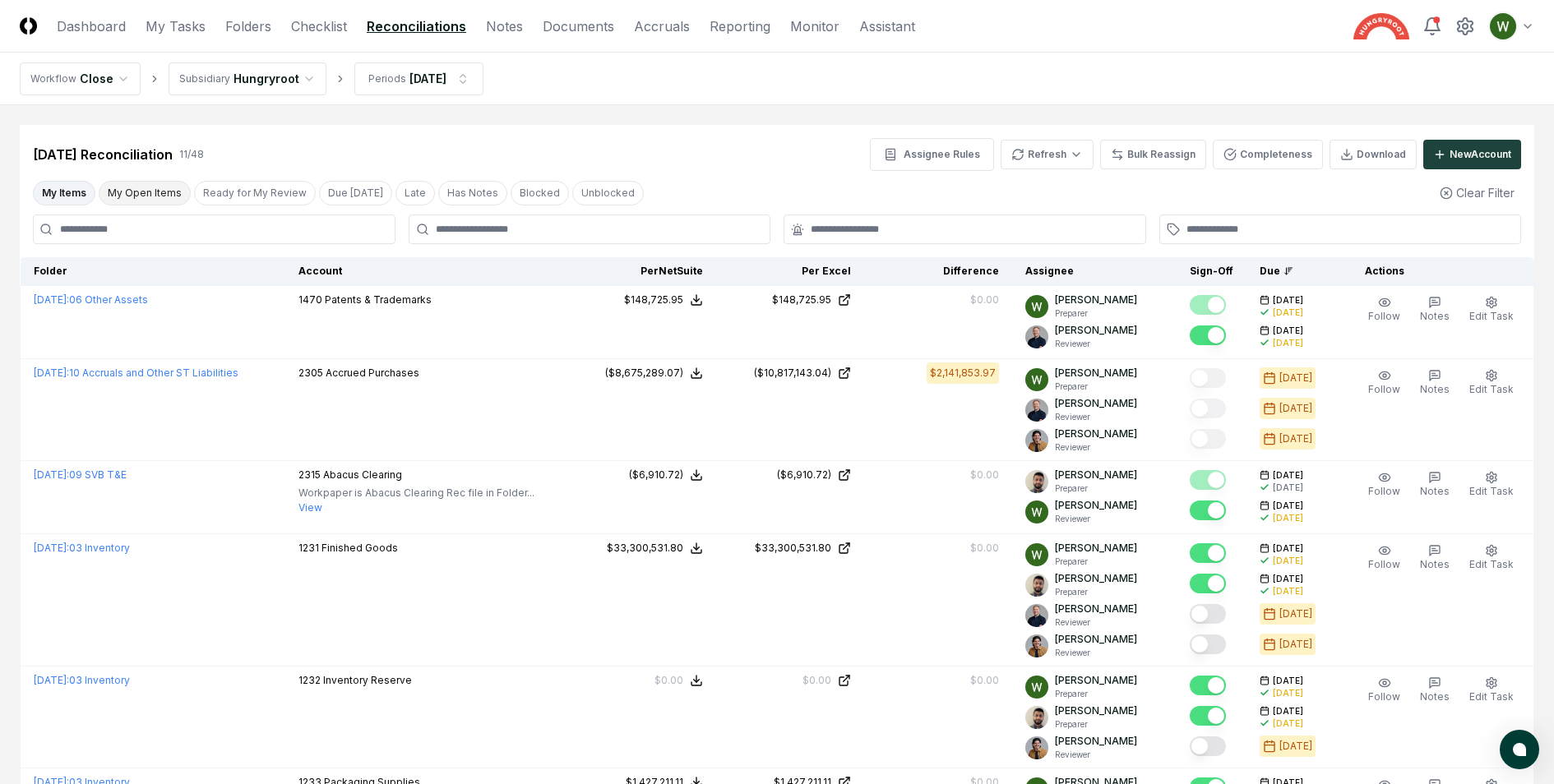
click at [122, 193] on button "My Open Items" at bounding box center [145, 193] width 92 height 25
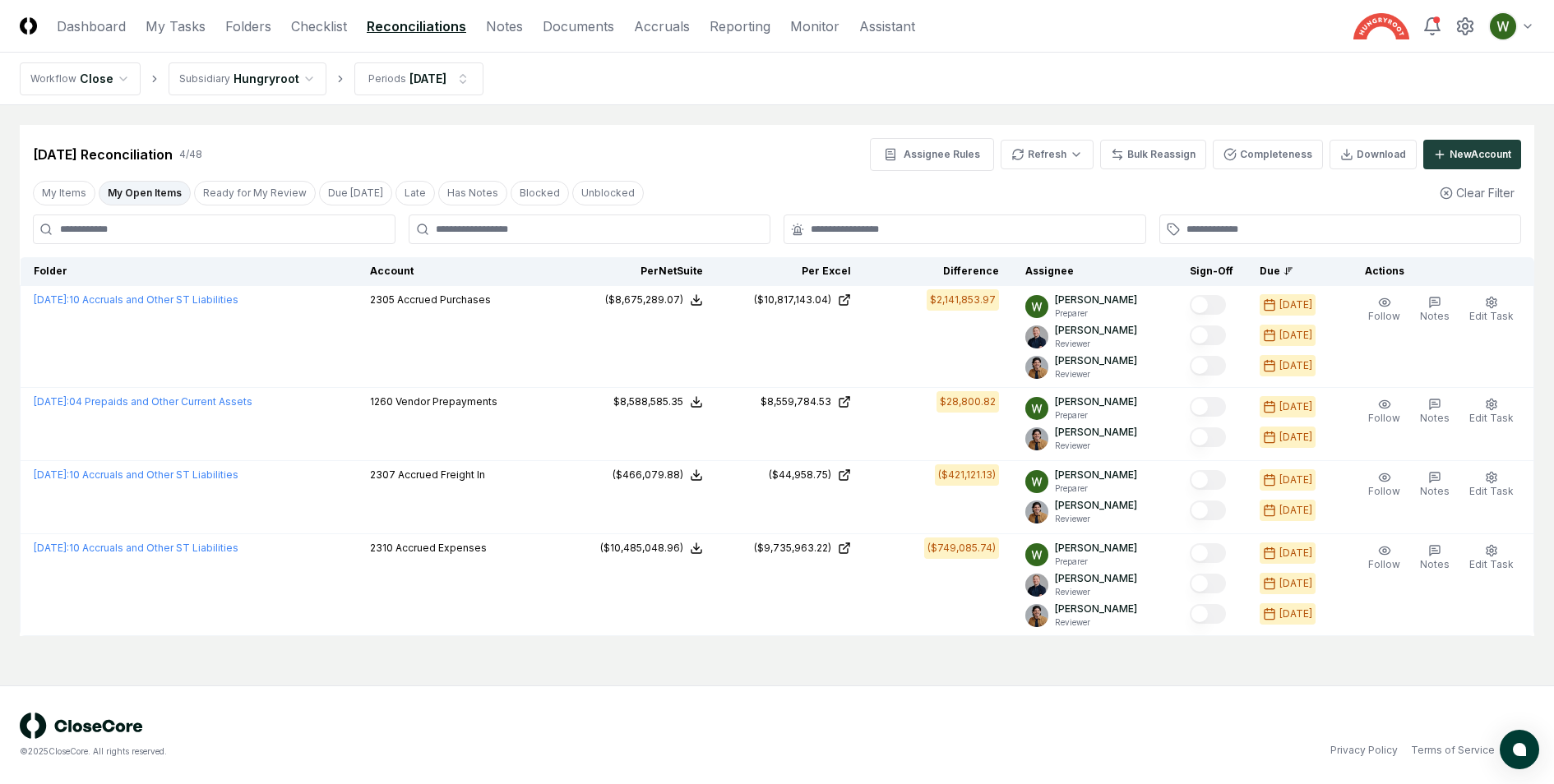
click at [792, 767] on div "© 2025 CloseCore. All rights reserved. Privacy Policy Terms of Service" at bounding box center [777, 734] width 1554 height 98
click at [110, 29] on link "Dashboard" at bounding box center [91, 26] width 69 height 20
